Goal: Task Accomplishment & Management: Use online tool/utility

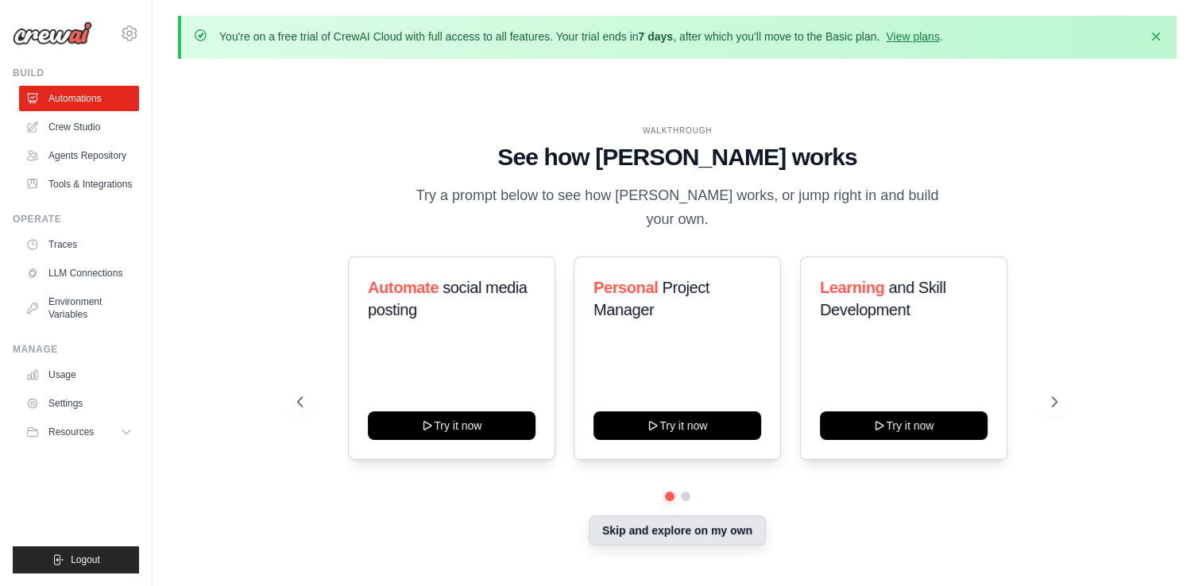
click at [710, 521] on button "Skip and explore on my own" at bounding box center [677, 531] width 177 height 30
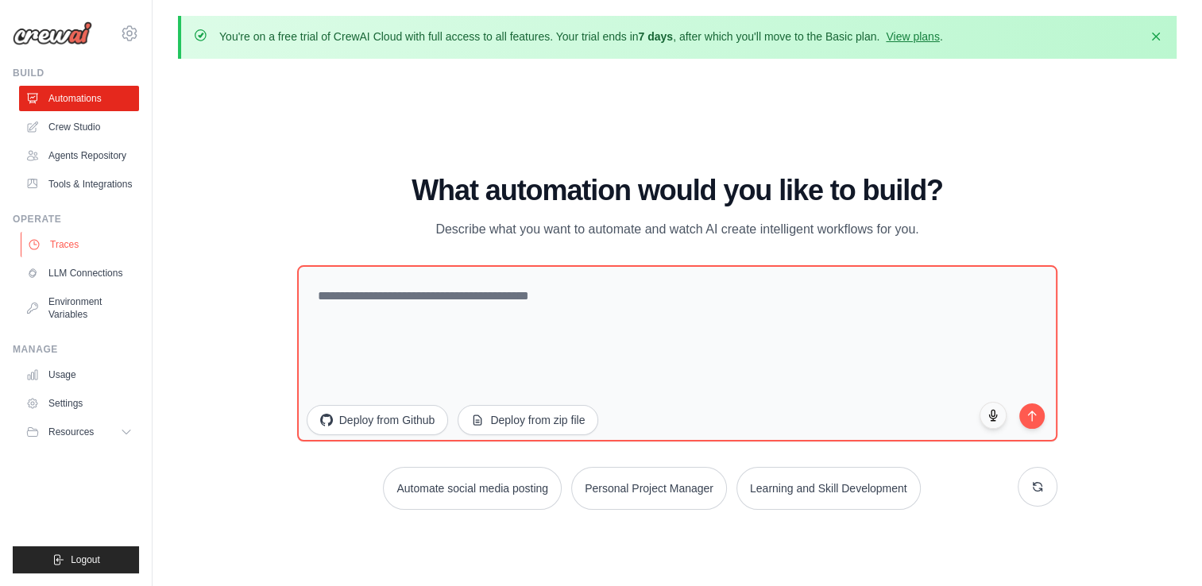
click at [90, 238] on link "Traces" at bounding box center [81, 244] width 120 height 25
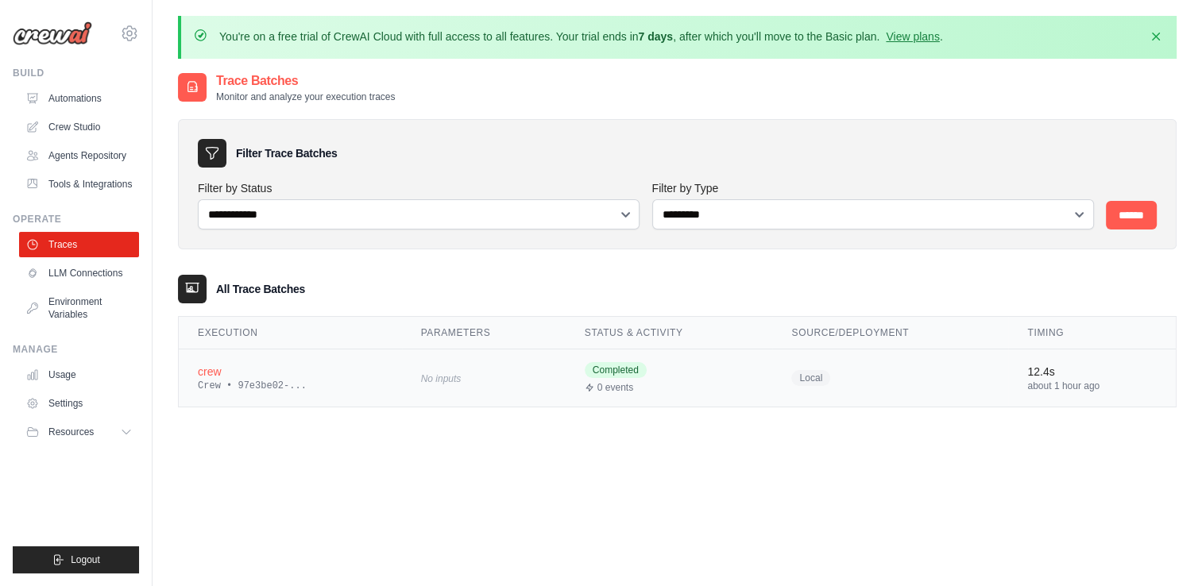
click at [301, 380] on div "Crew • 97e3be02-..." at bounding box center [290, 386] width 185 height 13
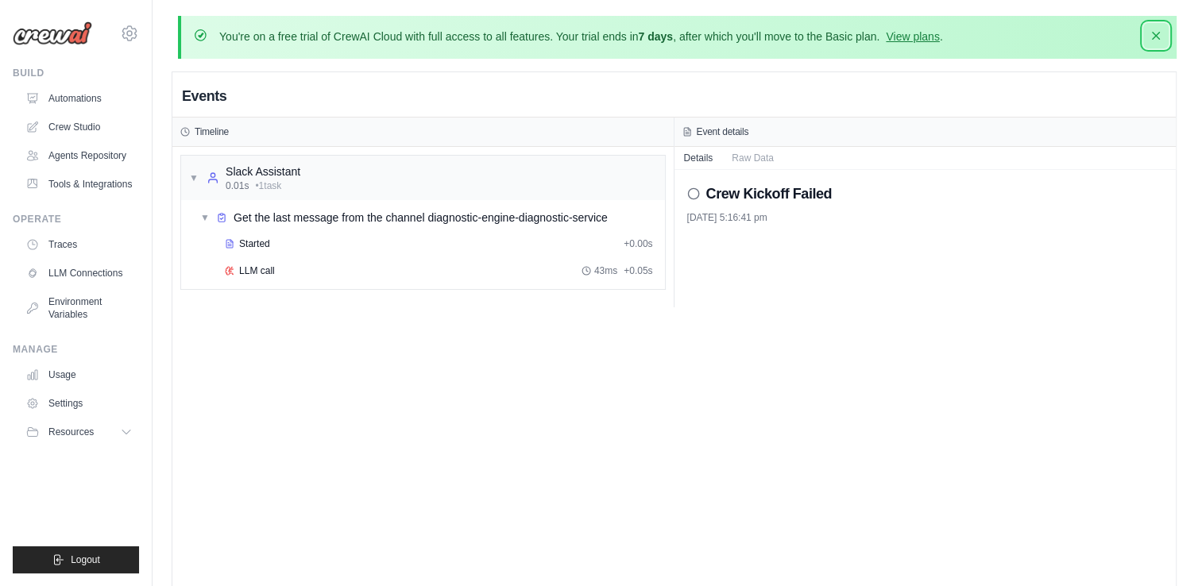
click at [1156, 41] on icon "button" at bounding box center [1156, 36] width 16 height 16
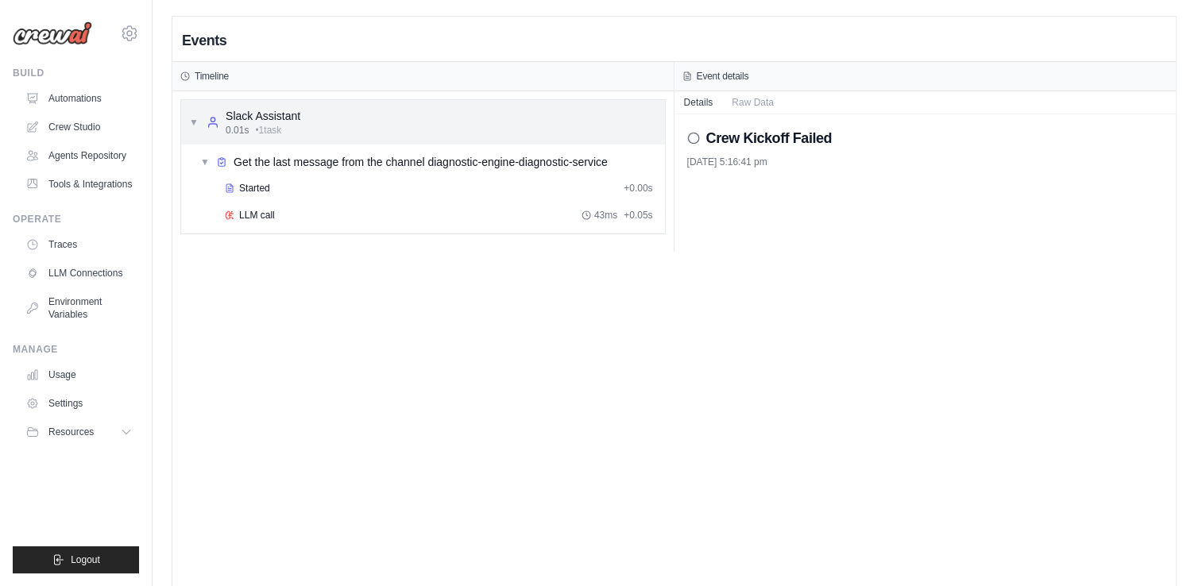
click at [200, 127] on div "▼ Slack Assistant 0.01s • 1 task" at bounding box center [244, 122] width 111 height 29
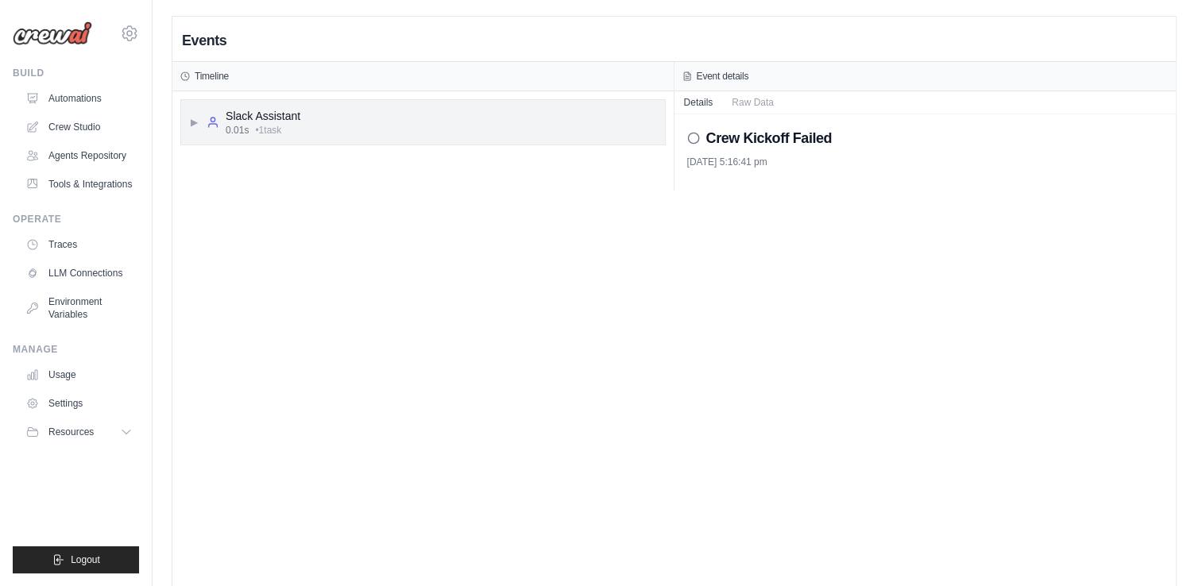
click at [204, 127] on div "▶ Slack Assistant 0.01s • 1 task" at bounding box center [244, 122] width 111 height 29
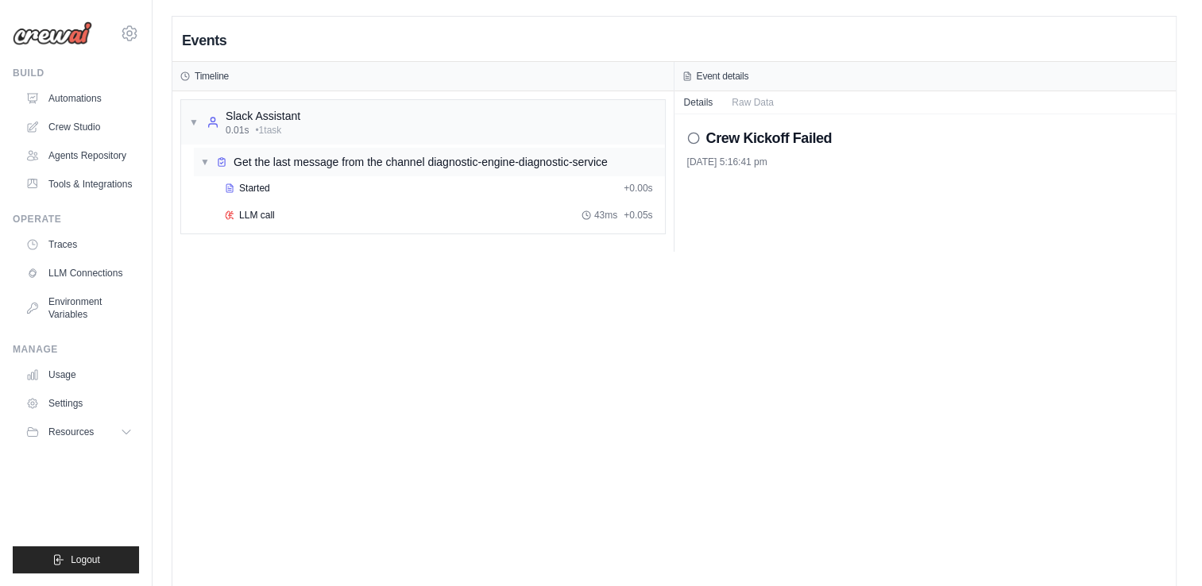
click at [225, 157] on icon at bounding box center [221, 162] width 11 height 11
click at [229, 164] on div "Get the last message from the channel diagnostic-engine-diagnostic-service" at bounding box center [412, 162] width 392 height 16
click at [261, 184] on span "Started" at bounding box center [254, 188] width 31 height 13
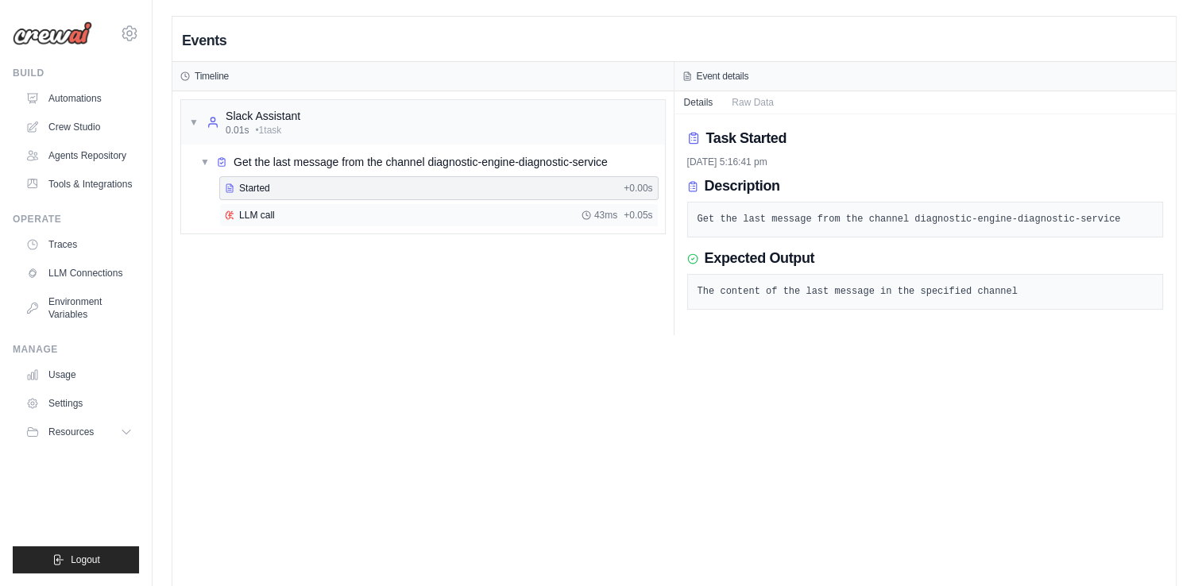
click at [278, 205] on div "LLM call 43ms + 0.05s" at bounding box center [438, 215] width 439 height 24
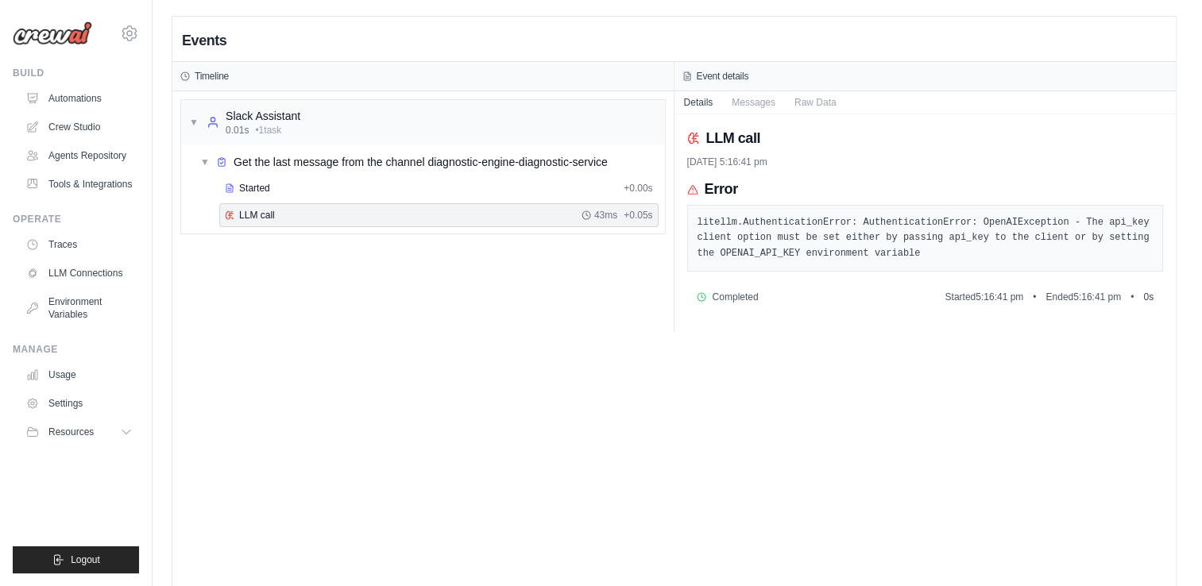
click at [82, 112] on ul "Automations Crew Studio Agents Repository Tools & Integrations" at bounding box center [79, 141] width 120 height 111
click at [75, 105] on link "Automations" at bounding box center [81, 98] width 120 height 25
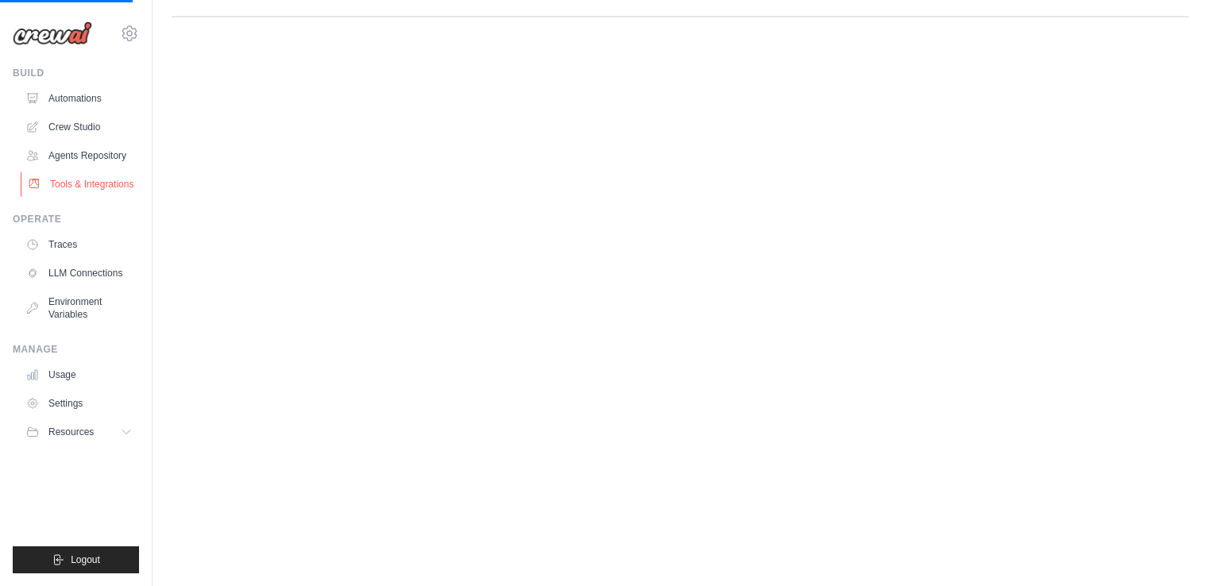
click at [81, 172] on link "Tools & Integrations" at bounding box center [81, 184] width 120 height 25
click at [127, 180] on link "Tools & Integrations" at bounding box center [81, 184] width 120 height 25
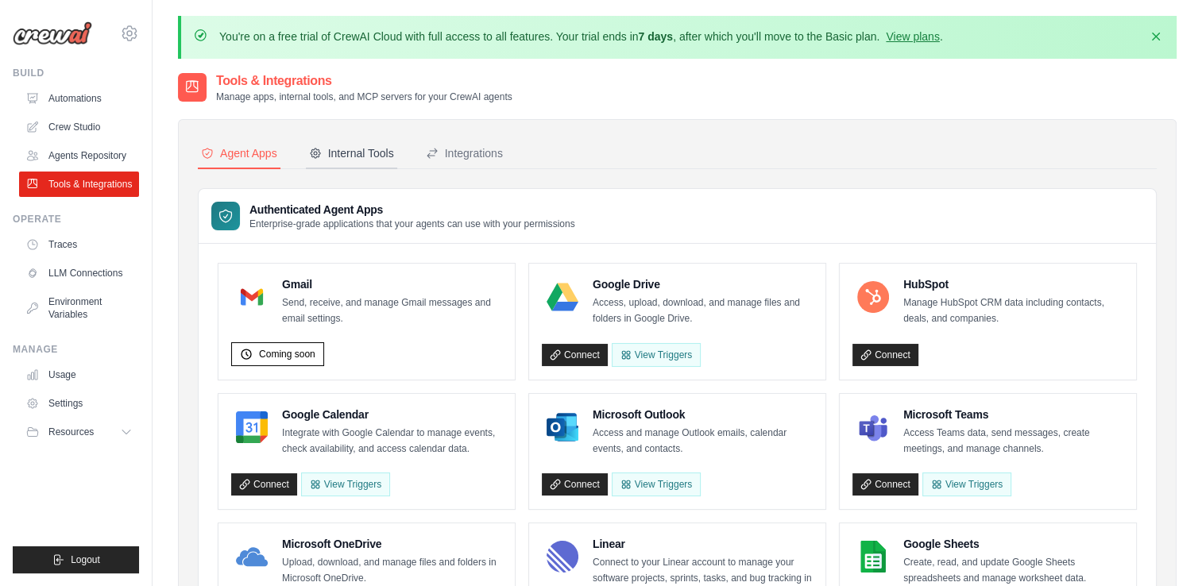
click at [390, 148] on div "Internal Tools" at bounding box center [351, 153] width 85 height 16
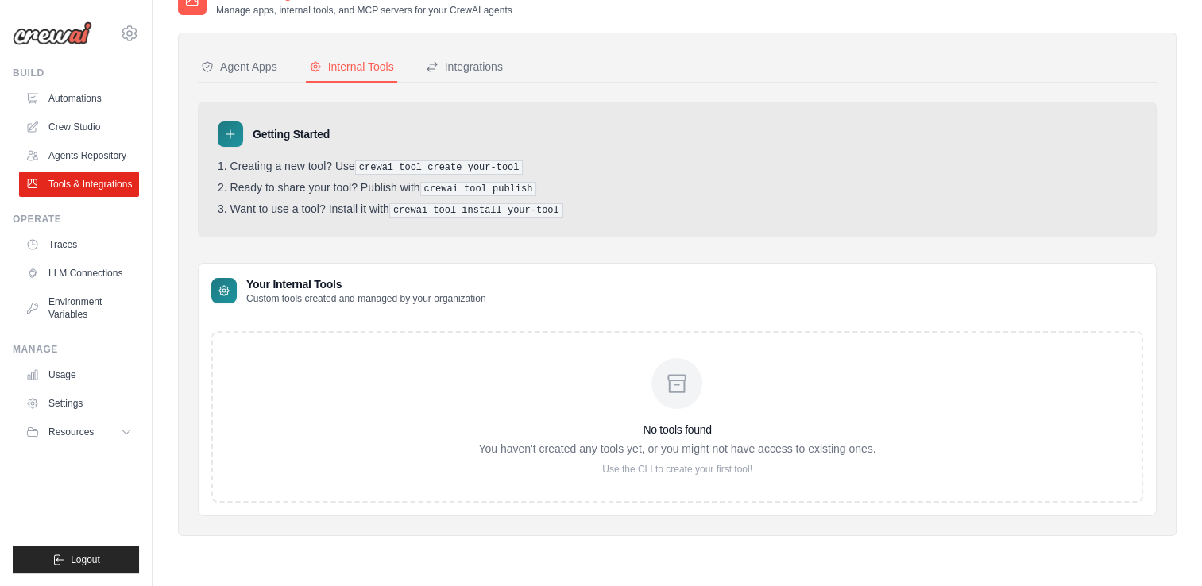
scroll to position [37, 0]
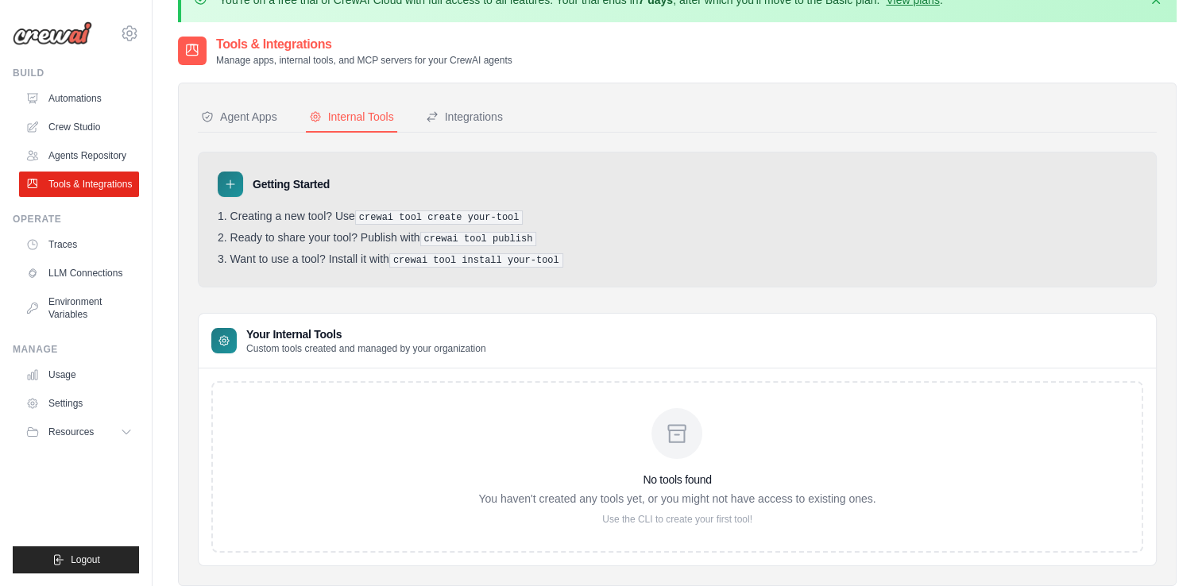
click at [461, 211] on pre "crewai tool create your-tool" at bounding box center [439, 218] width 168 height 14
drag, startPoint x: 461, startPoint y: 211, endPoint x: 483, endPoint y: 212, distance: 22.3
click at [483, 212] on pre "crewai tool create your-tool" at bounding box center [439, 218] width 168 height 14
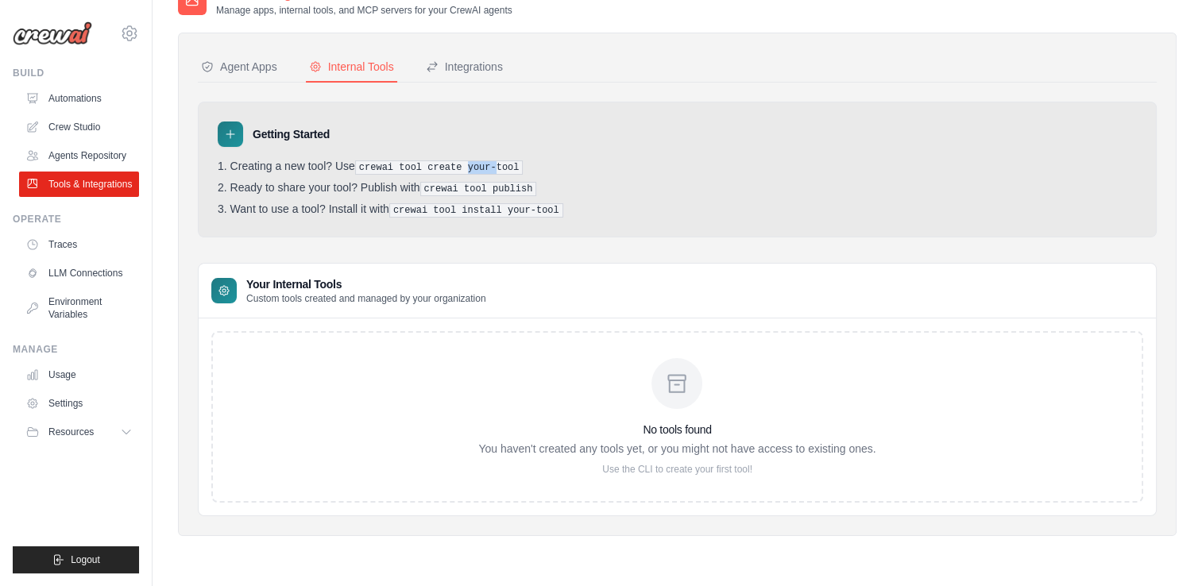
scroll to position [0, 0]
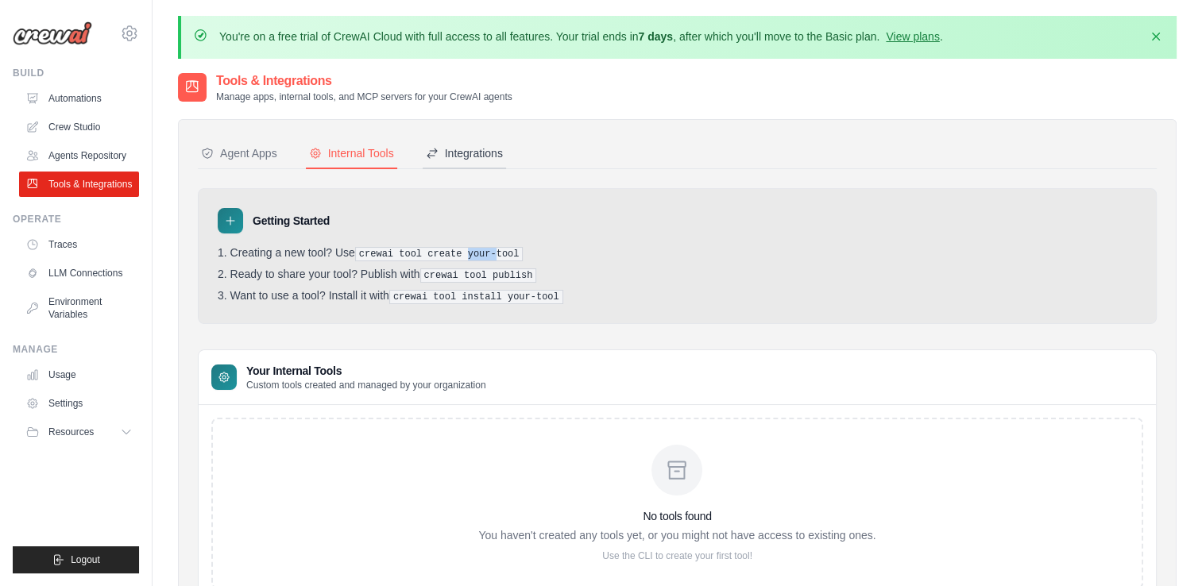
click at [455, 150] on div "Integrations" at bounding box center [464, 153] width 77 height 16
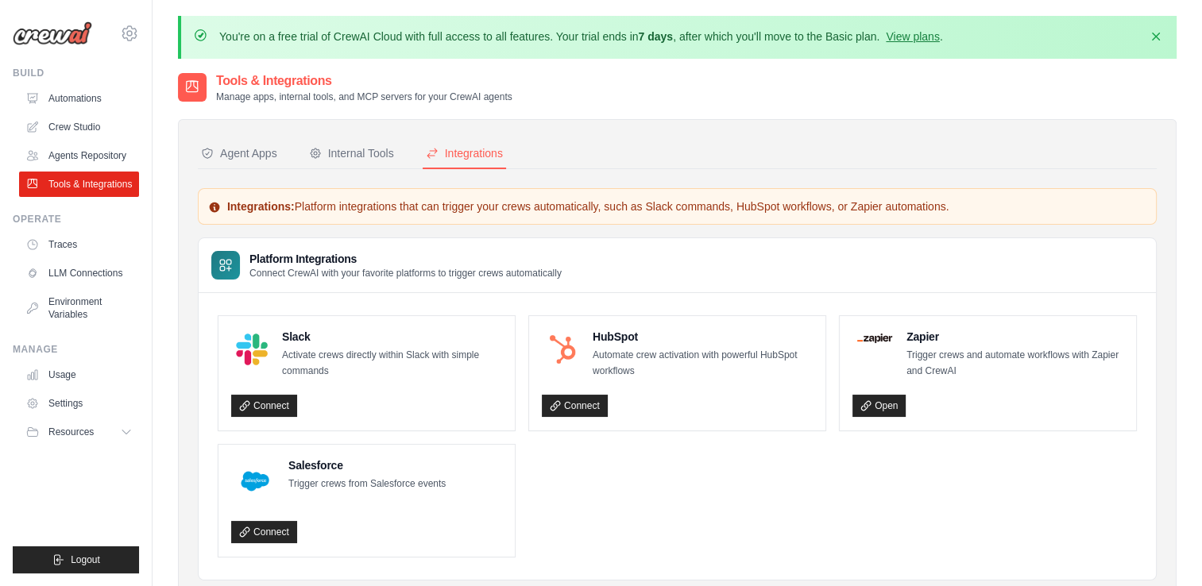
scroll to position [87, 0]
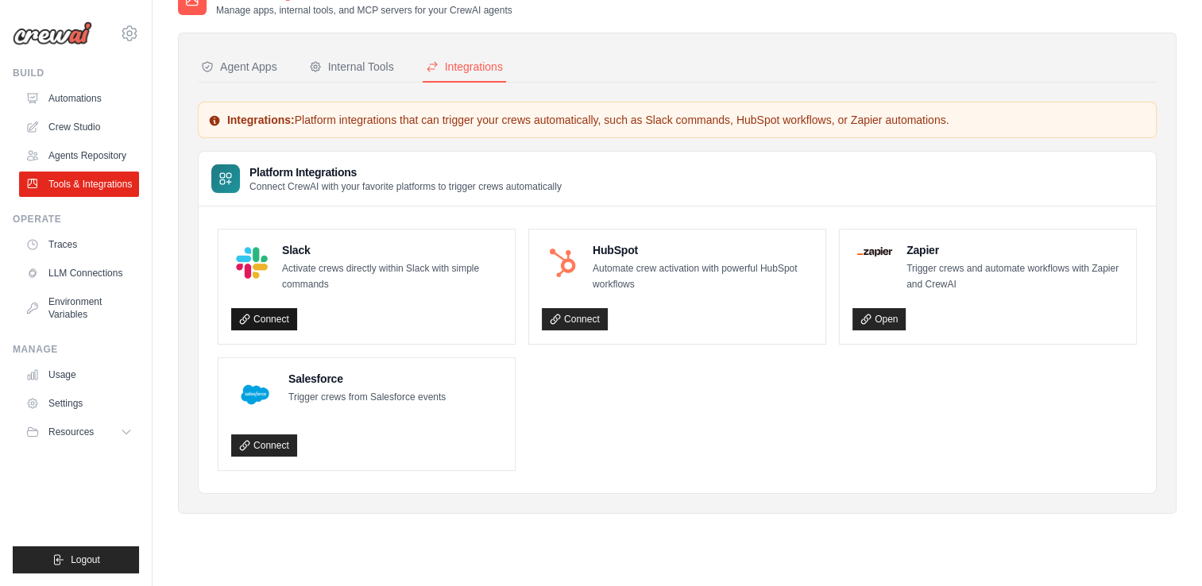
click at [277, 308] on link "Connect" at bounding box center [264, 319] width 66 height 22
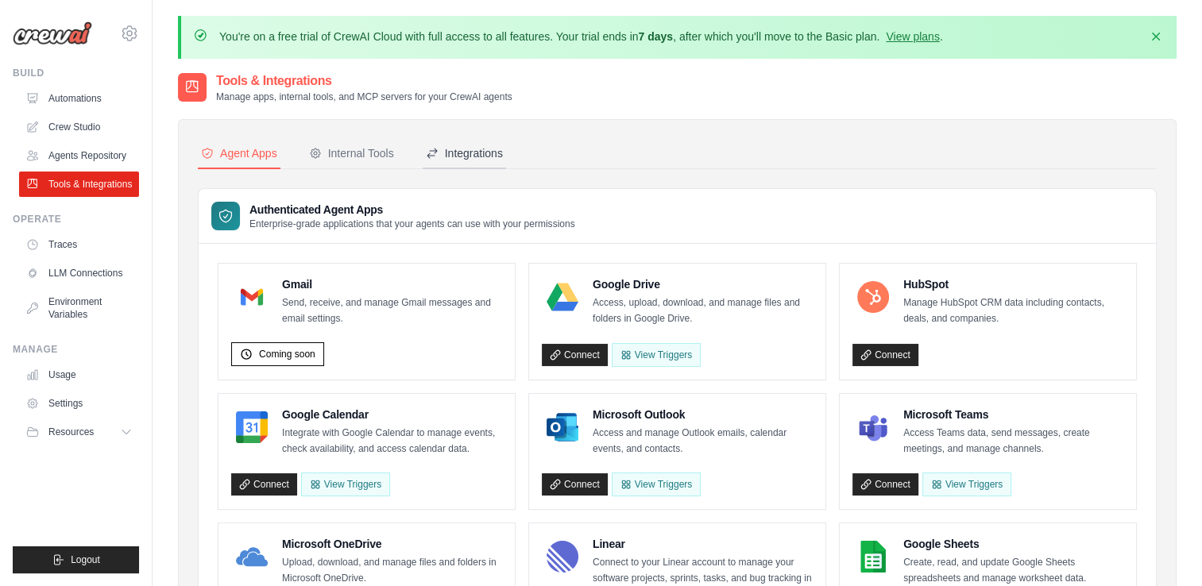
click at [435, 160] on div "Integrations" at bounding box center [464, 153] width 77 height 16
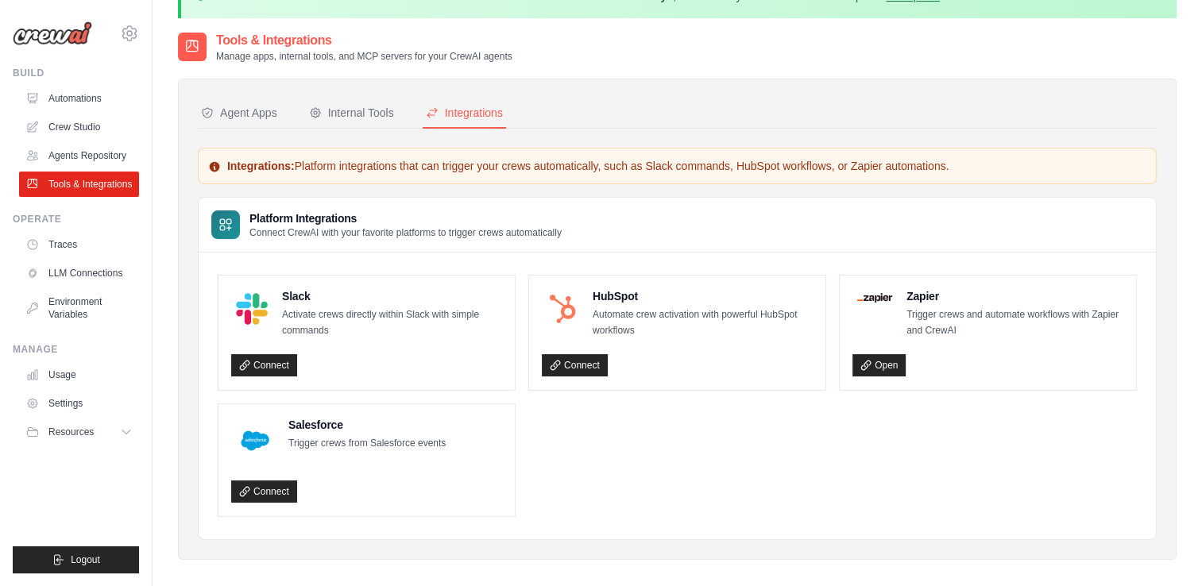
scroll to position [41, 0]
click at [277, 480] on link "Connect" at bounding box center [264, 491] width 66 height 22
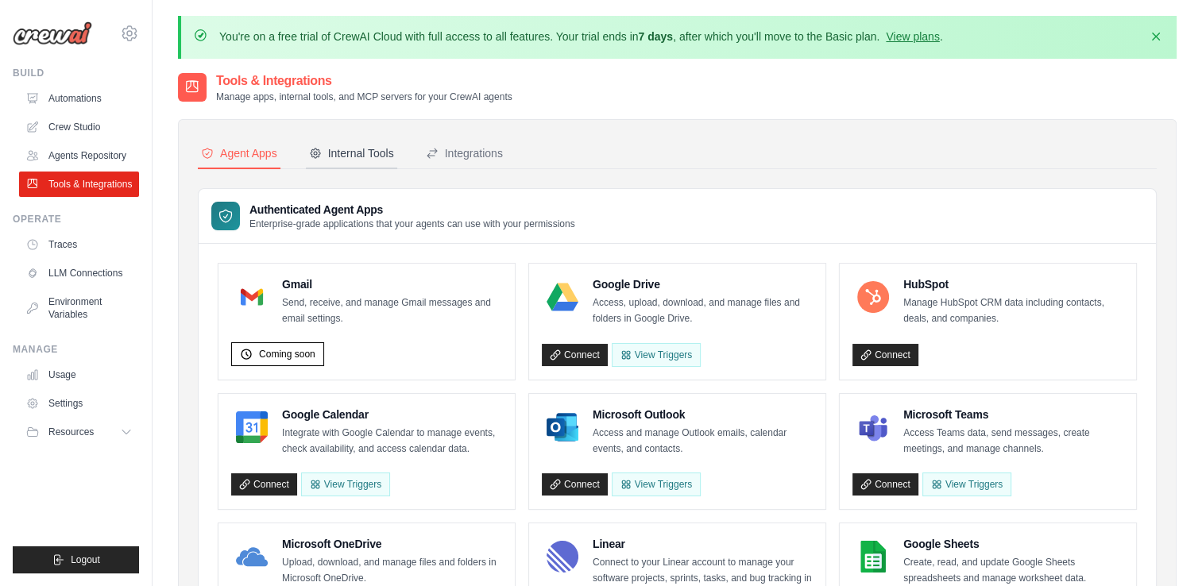
click at [320, 145] on div "Internal Tools" at bounding box center [351, 153] width 85 height 16
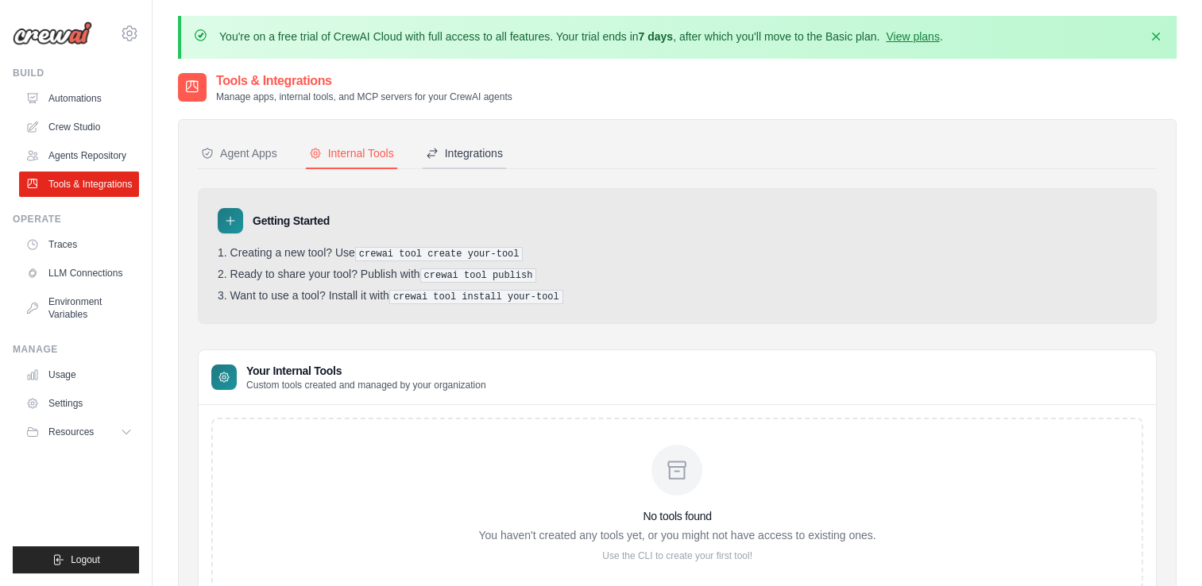
click at [490, 149] on div "Integrations" at bounding box center [464, 153] width 77 height 16
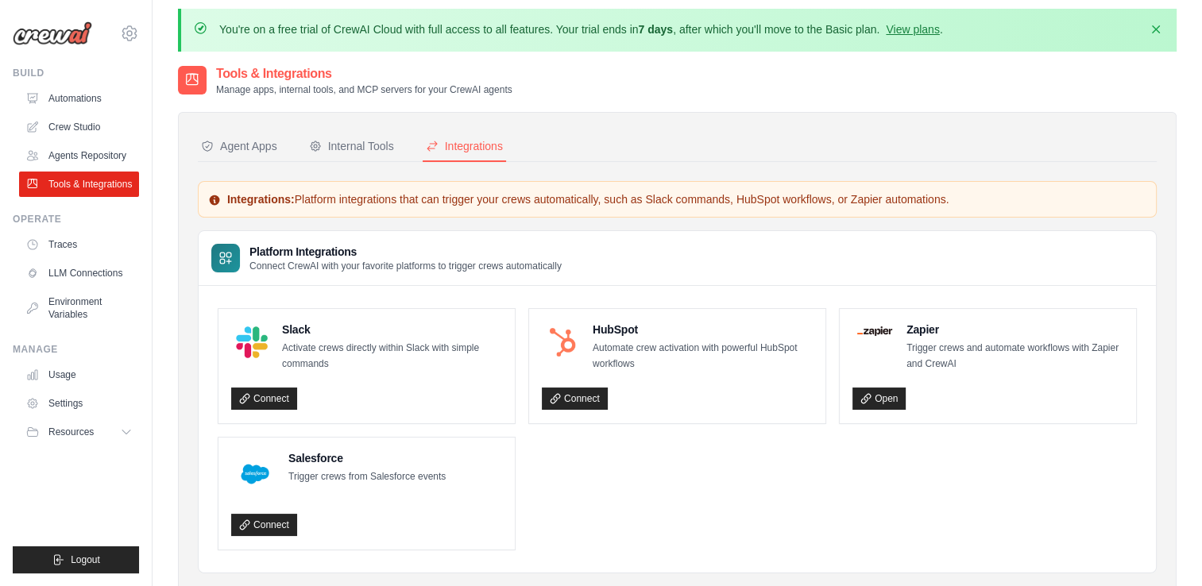
scroll to position [6, 0]
click at [578, 474] on ul "Slack Activate crews directly within Slack with simple commands Connect HubSpot…" at bounding box center [677, 430] width 919 height 242
drag, startPoint x: 578, startPoint y: 474, endPoint x: 563, endPoint y: 425, distance: 50.5
click at [563, 425] on ul "Slack Activate crews directly within Slack with simple commands Connect HubSpot…" at bounding box center [677, 430] width 919 height 242
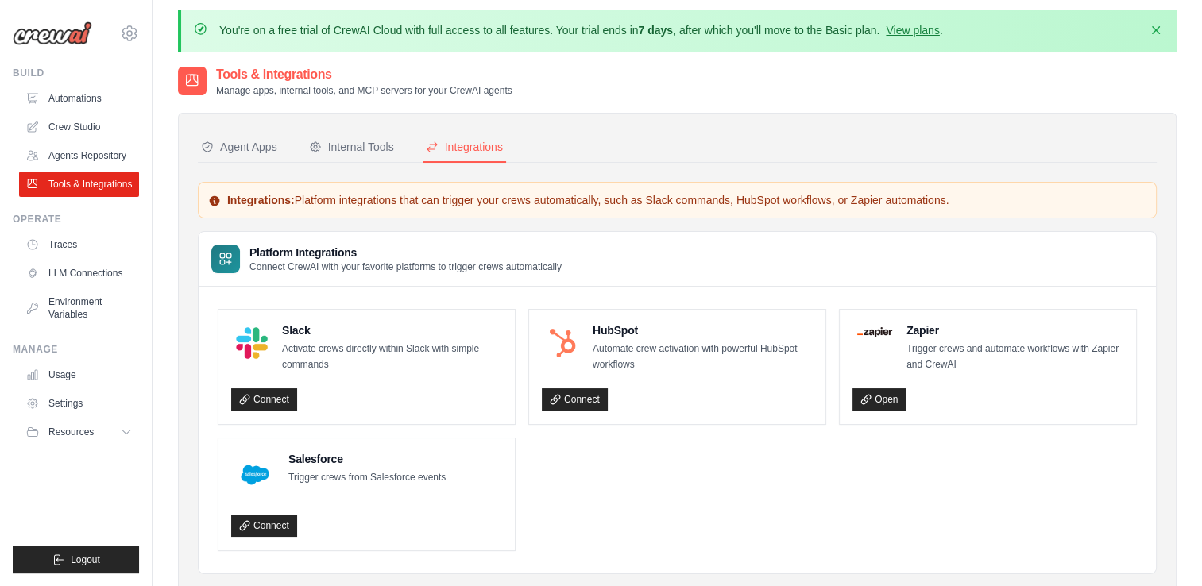
click at [592, 472] on ul "Slack Activate crews directly within Slack with simple commands Connect HubSpot…" at bounding box center [677, 430] width 919 height 242
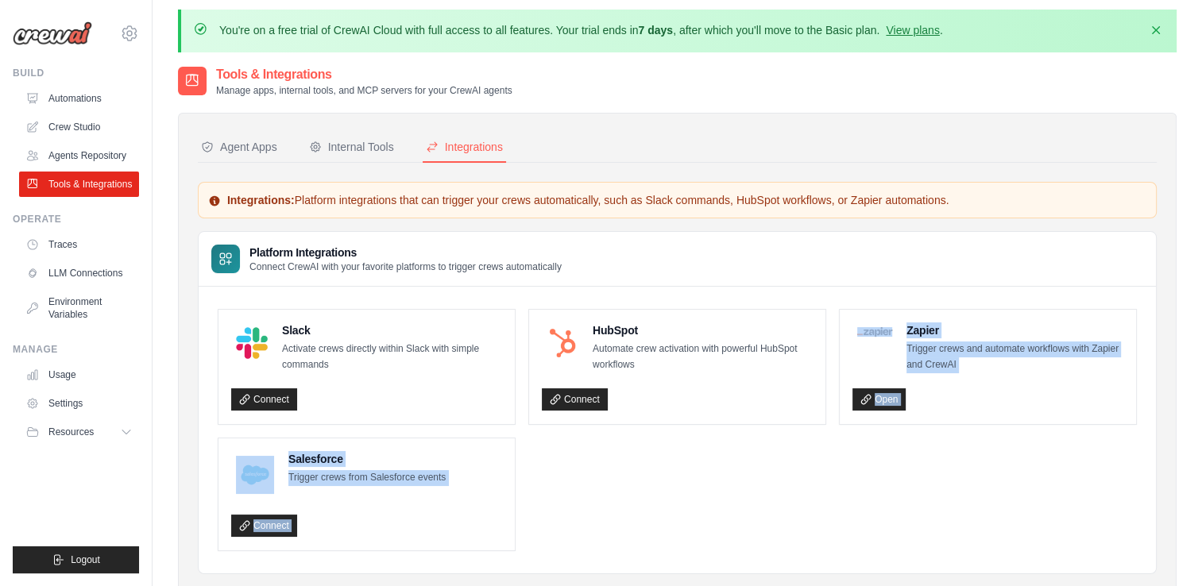
drag, startPoint x: 592, startPoint y: 472, endPoint x: 569, endPoint y: 530, distance: 62.4
click at [569, 530] on ul "Slack Activate crews directly within Slack with simple commands Connect HubSpot…" at bounding box center [677, 430] width 919 height 242
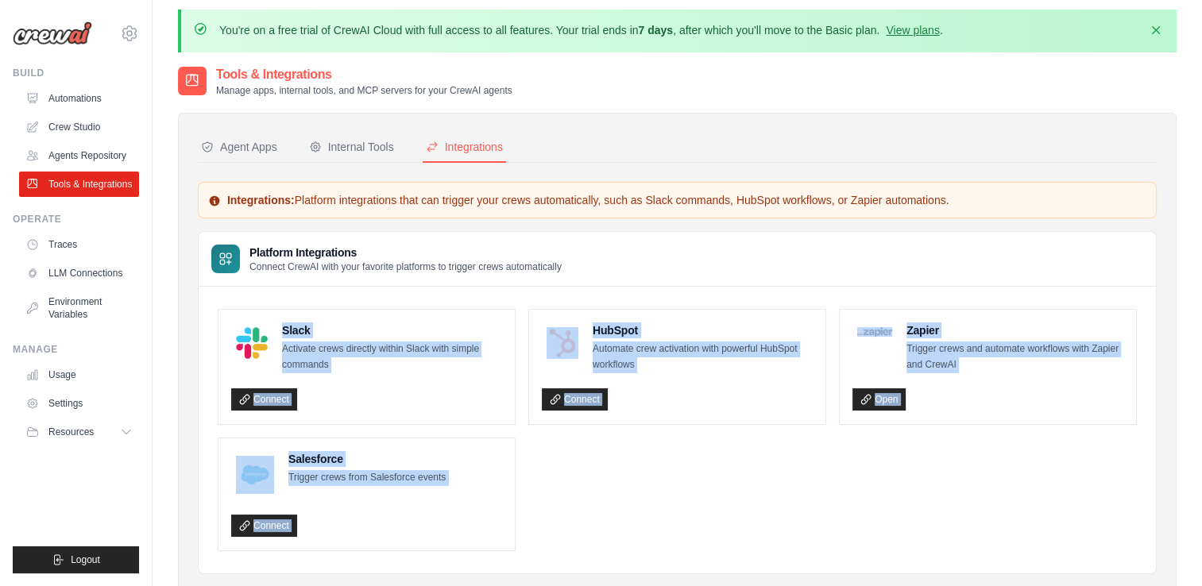
drag, startPoint x: 569, startPoint y: 530, endPoint x: 411, endPoint y: 292, distance: 285.4
click at [411, 292] on div "Slack Activate crews directly within Slack with simple commands Connect HubSpot…" at bounding box center [678, 430] width 958 height 287
click at [512, 291] on div "Slack Activate crews directly within Slack with simple commands Connect HubSpot…" at bounding box center [678, 430] width 958 height 287
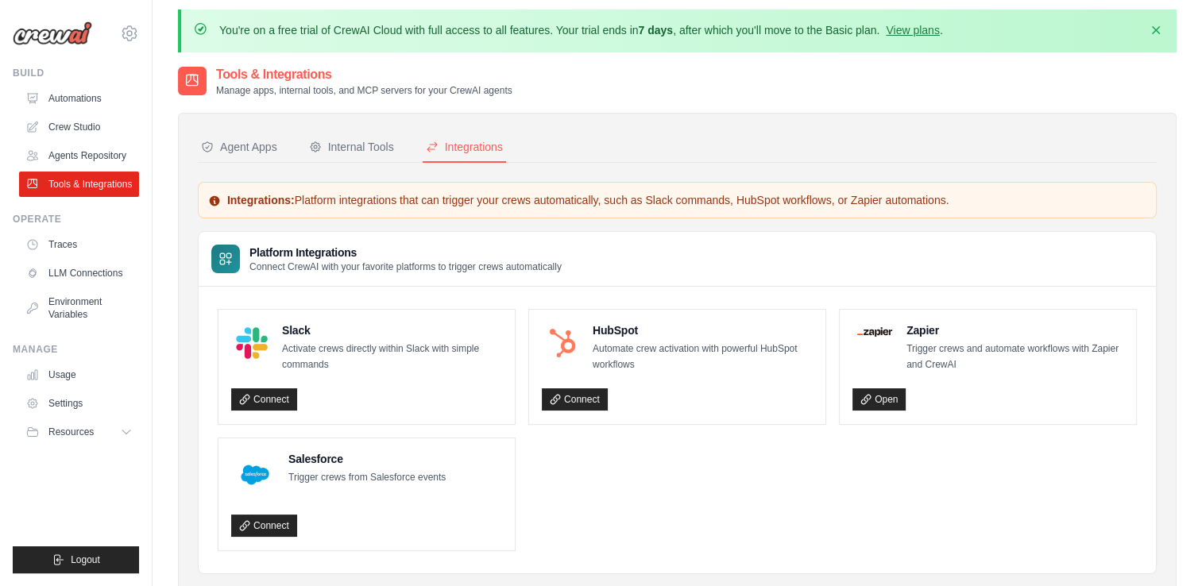
click at [571, 459] on ul "Slack Activate crews directly within Slack with simple commands Connect HubSpot…" at bounding box center [677, 430] width 919 height 242
